Goal: Task Accomplishment & Management: Manage account settings

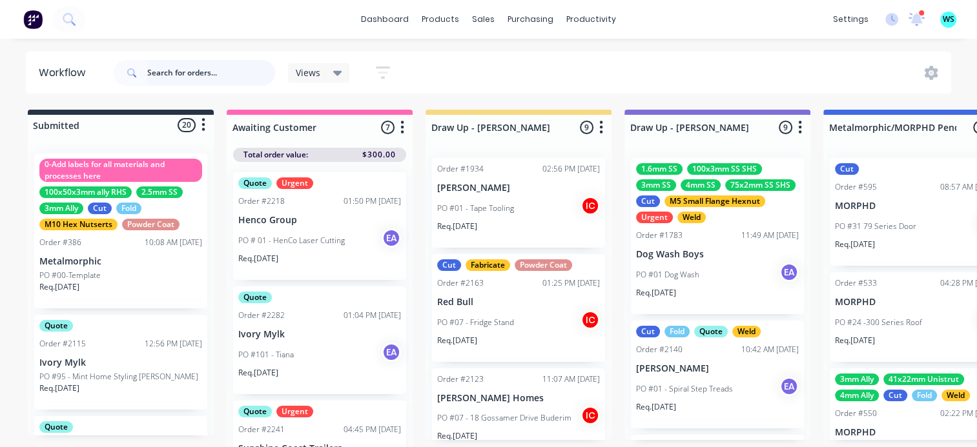
click at [156, 74] on input "text" at bounding box center [211, 73] width 128 height 26
type input "smoke"
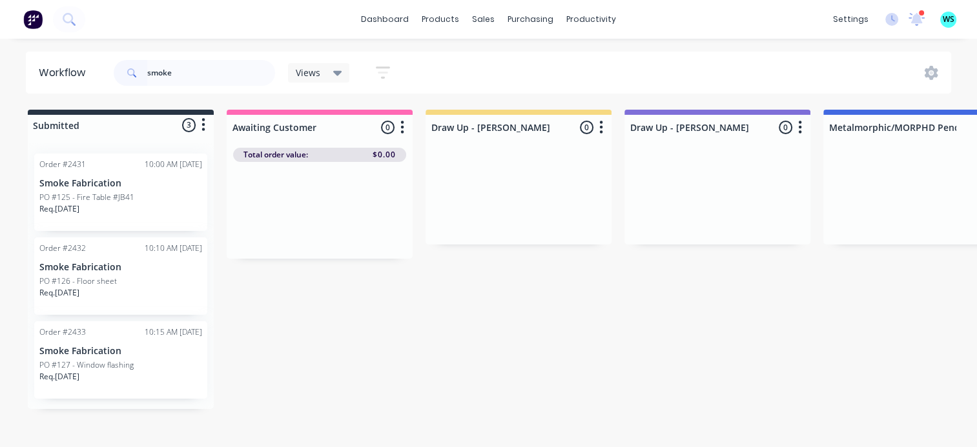
click at [133, 285] on div "PO #126 - Floor sheet" at bounding box center [120, 282] width 163 height 12
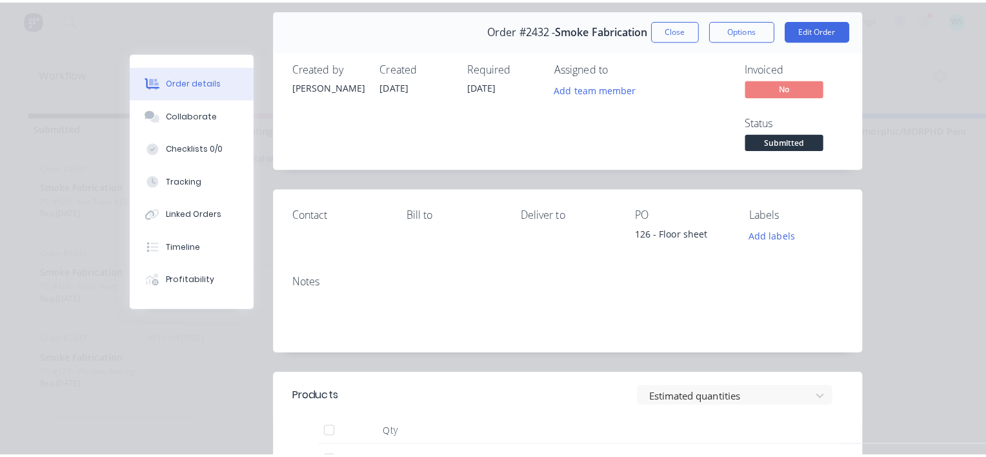
scroll to position [65, 0]
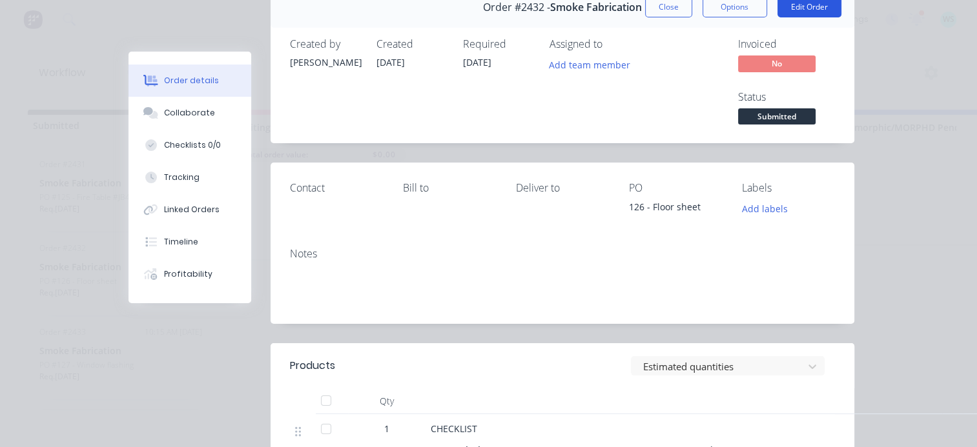
click at [806, 12] on button "Edit Order" at bounding box center [809, 7] width 64 height 21
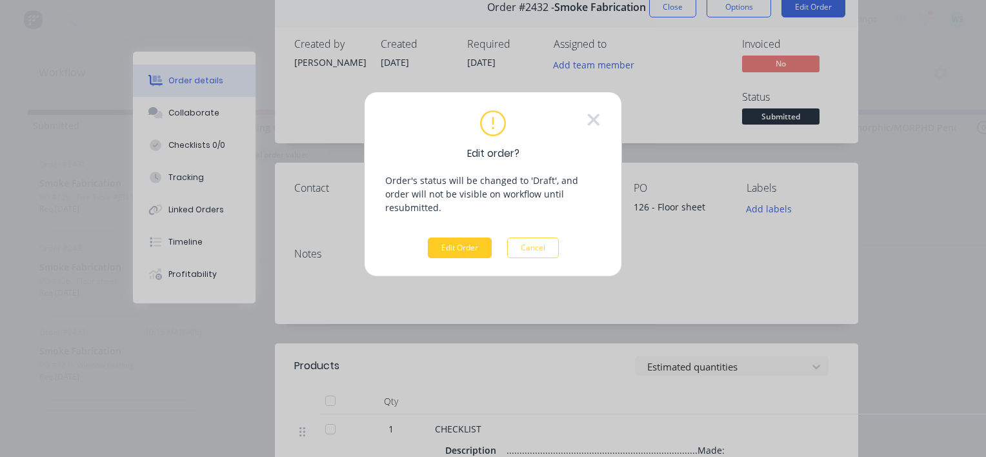
click at [452, 238] on button "Edit Order" at bounding box center [460, 248] width 64 height 21
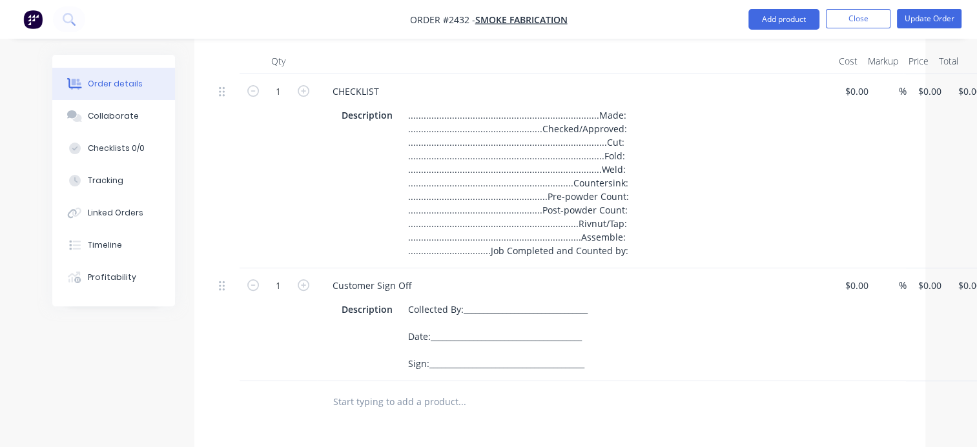
scroll to position [452, 0]
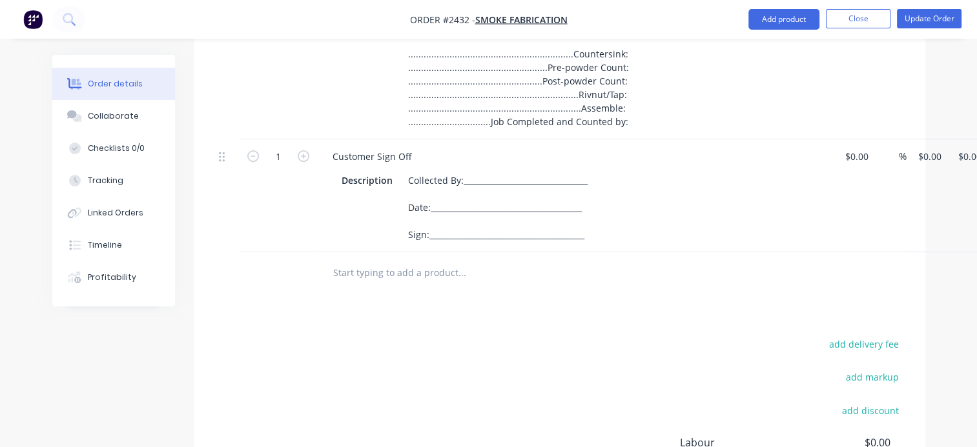
click at [352, 271] on input "text" at bounding box center [461, 273] width 258 height 26
paste input "3FLOOR8001A x1"
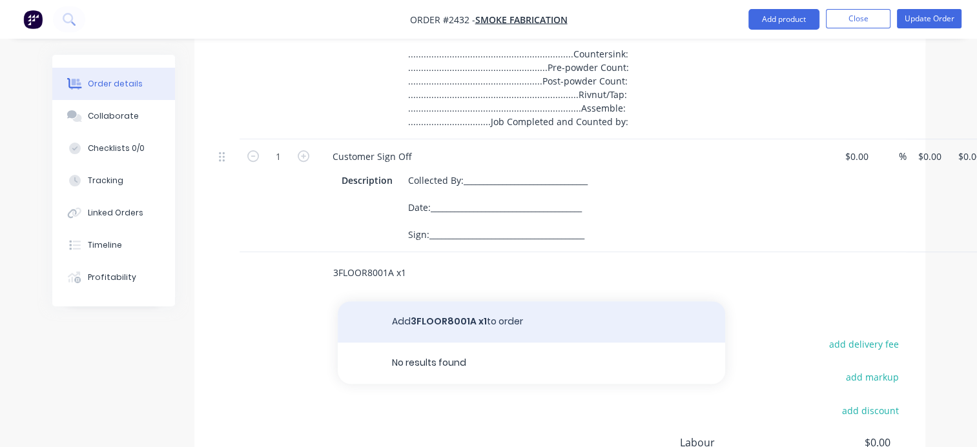
type input "3FLOOR8001A x1"
click at [434, 328] on button "Add 3FLOOR8001A x1 to order" at bounding box center [531, 321] width 387 height 41
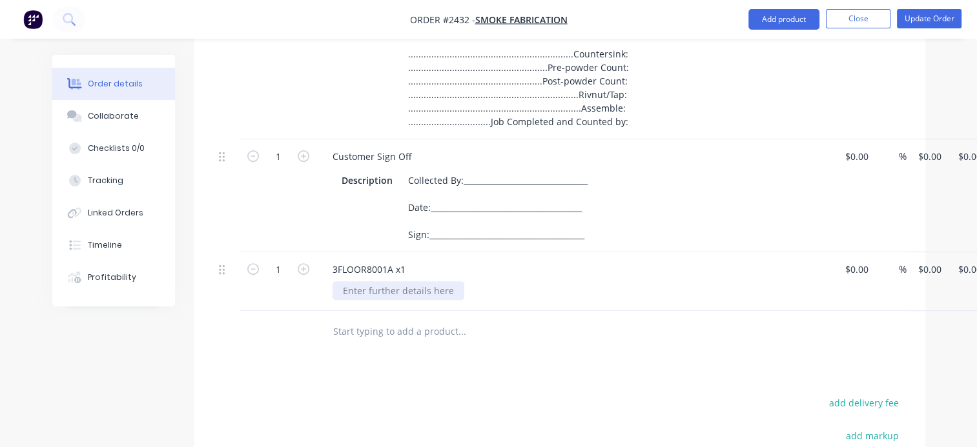
click at [376, 294] on div at bounding box center [398, 290] width 132 height 19
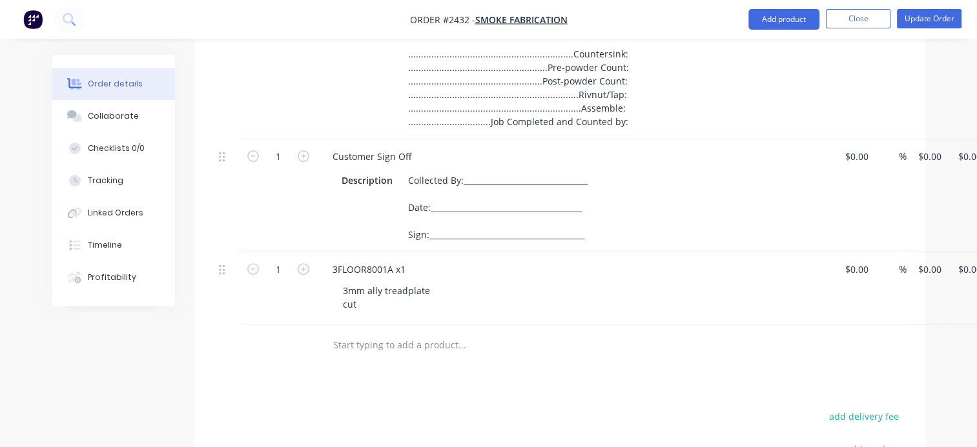
click at [371, 364] on div at bounding box center [549, 346] width 465 height 42
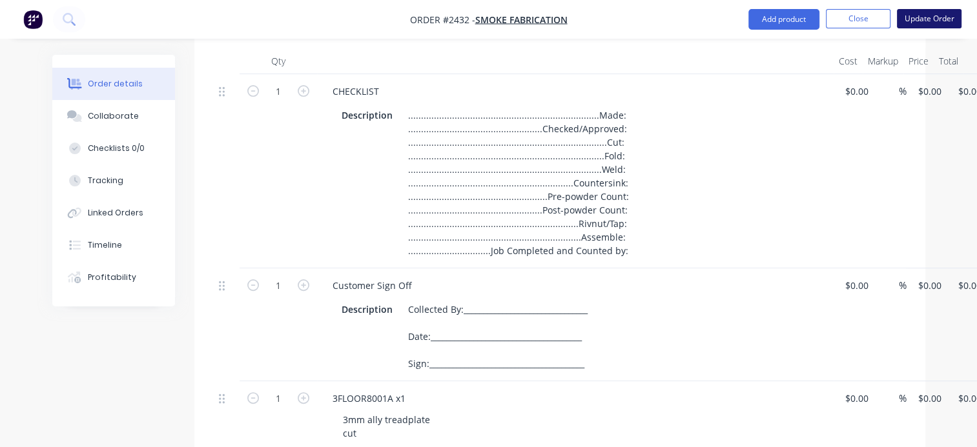
click at [935, 25] on button "Update Order" at bounding box center [929, 18] width 65 height 19
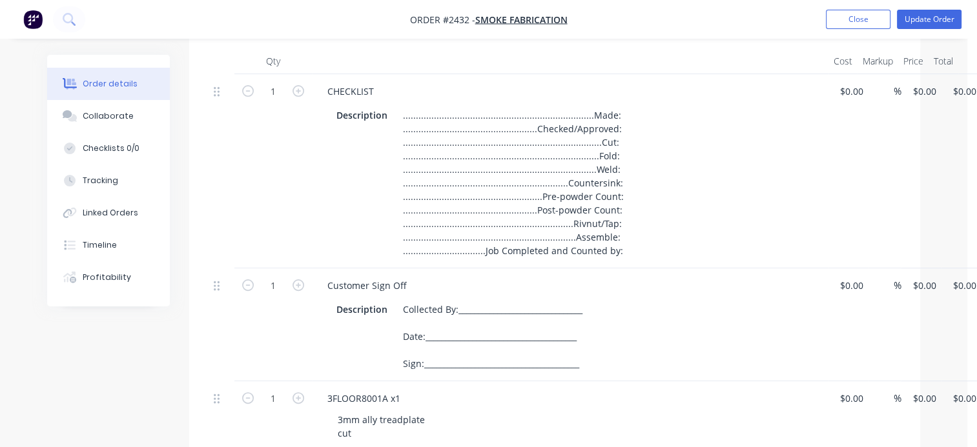
scroll to position [0, 0]
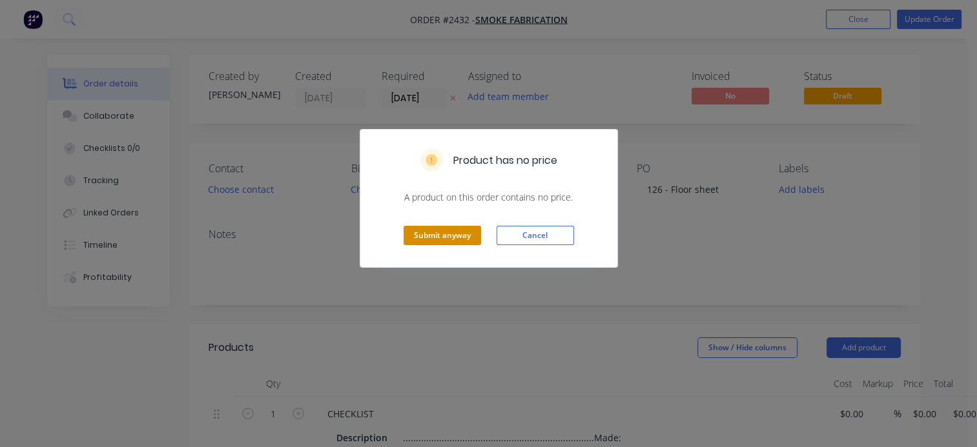
click at [436, 235] on button "Submit anyway" at bounding box center [442, 235] width 77 height 19
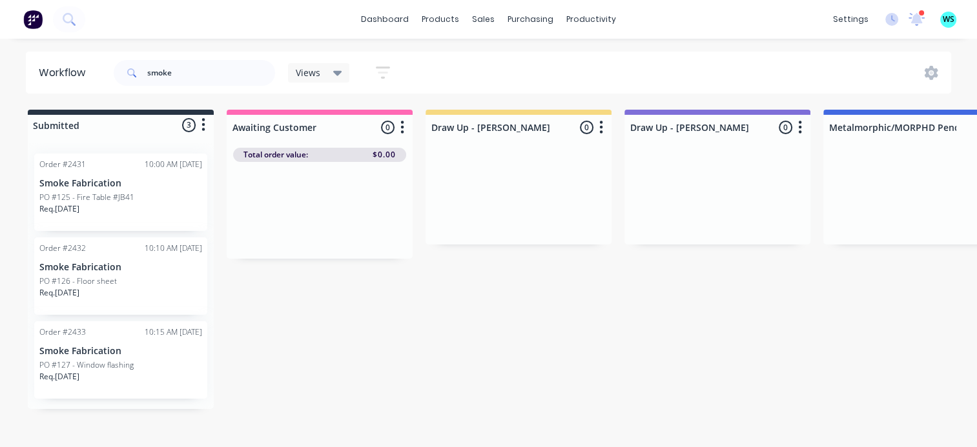
click at [944, 23] on span "WS" at bounding box center [949, 20] width 12 height 12
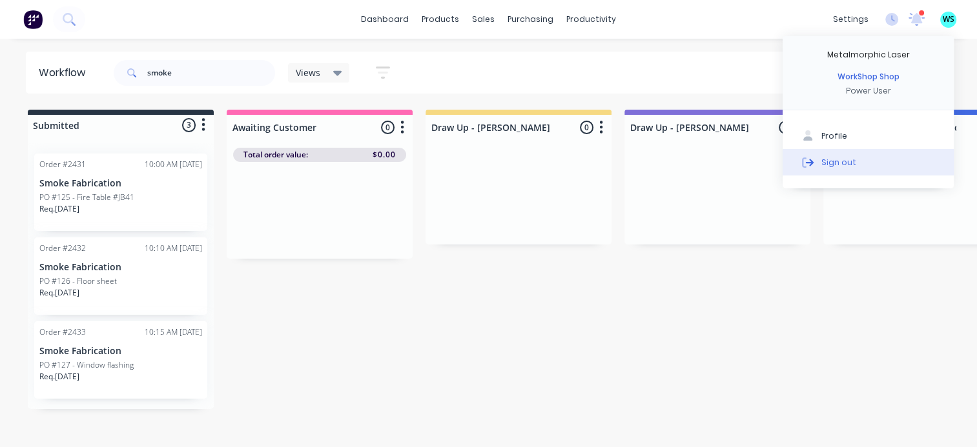
click at [830, 163] on div "Sign out" at bounding box center [838, 162] width 35 height 12
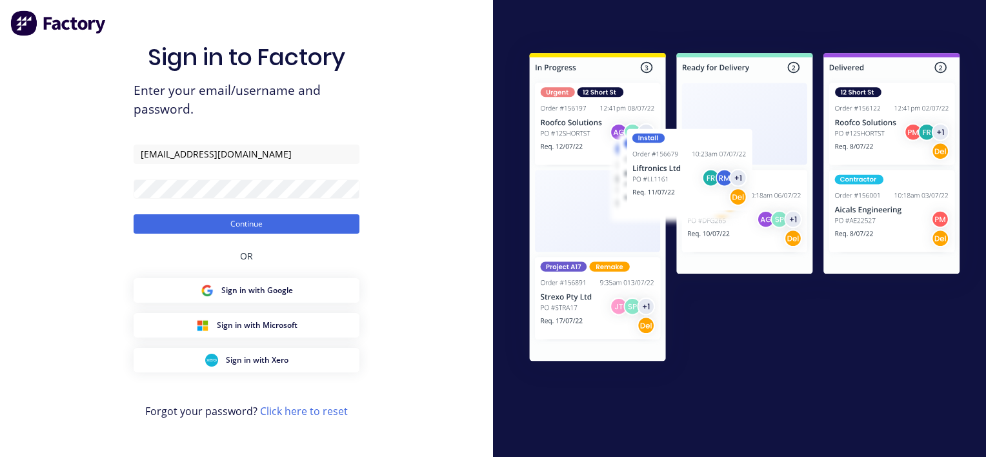
type input "[PERSON_NAME][EMAIL_ADDRESS][DOMAIN_NAME]"
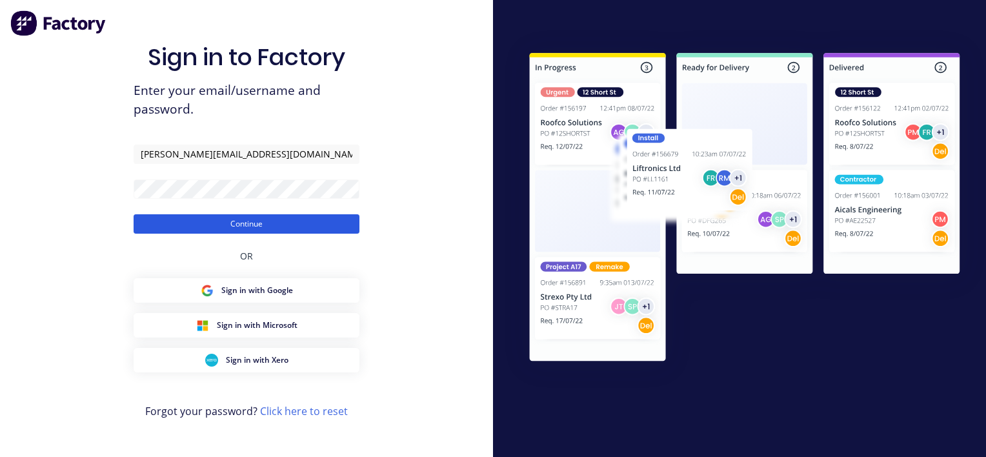
click at [171, 224] on button "Continue" at bounding box center [247, 223] width 226 height 19
